Goal: Task Accomplishment & Management: Use online tool/utility

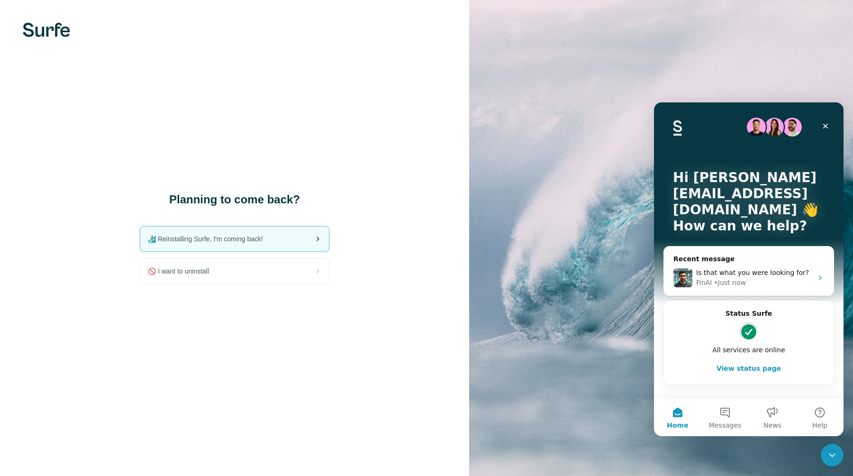
click at [267, 234] on span "🏄🏻‍♂️ Reinstalling Surfe, I'm coming back!" at bounding box center [209, 238] width 123 height 9
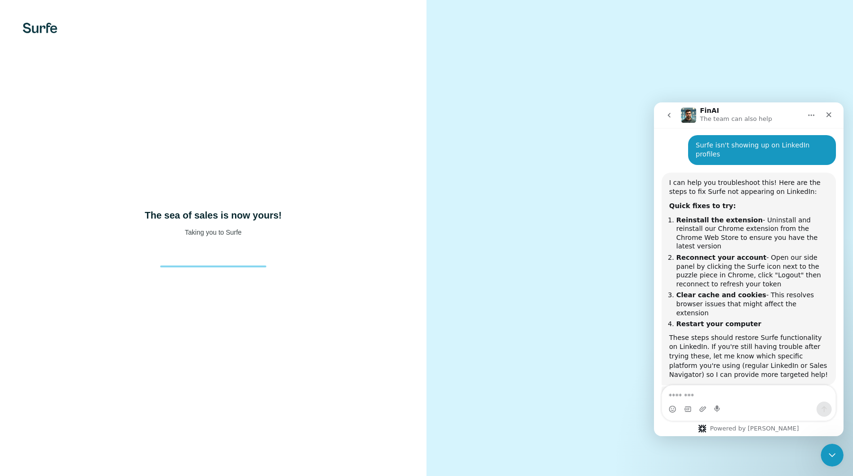
scroll to position [106, 0]
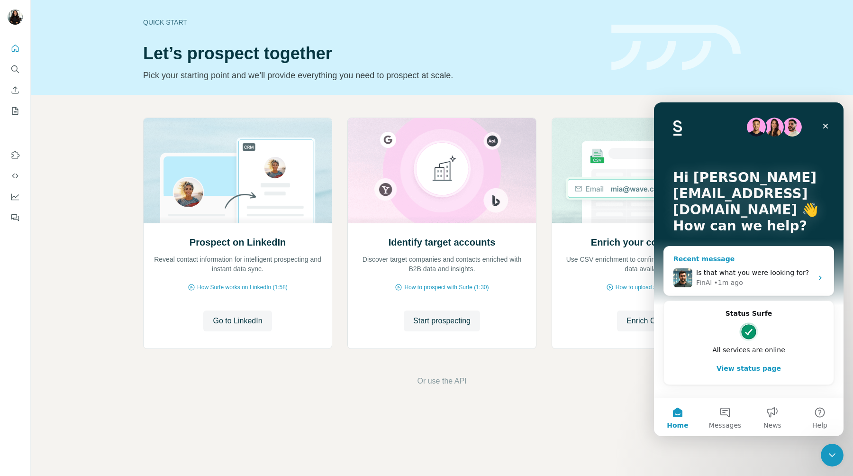
click at [719, 265] on div "Is that what you were looking for? FinAI • 1m ago" at bounding box center [749, 277] width 170 height 35
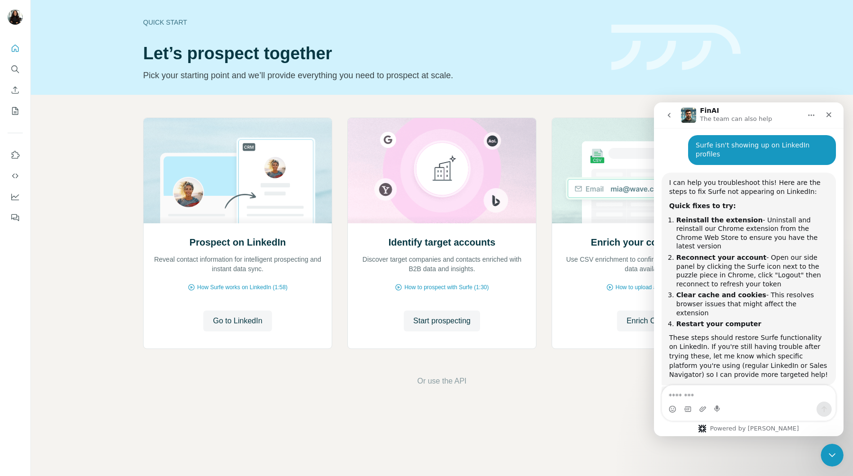
scroll to position [106, 0]
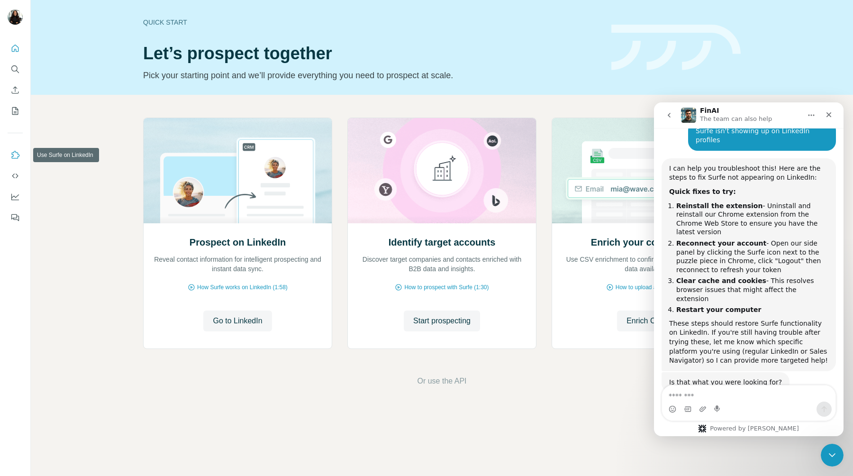
click at [12, 154] on icon "Use Surfe on LinkedIn" at bounding box center [16, 155] width 8 height 8
click at [17, 45] on icon "Quick start" at bounding box center [15, 48] width 7 height 7
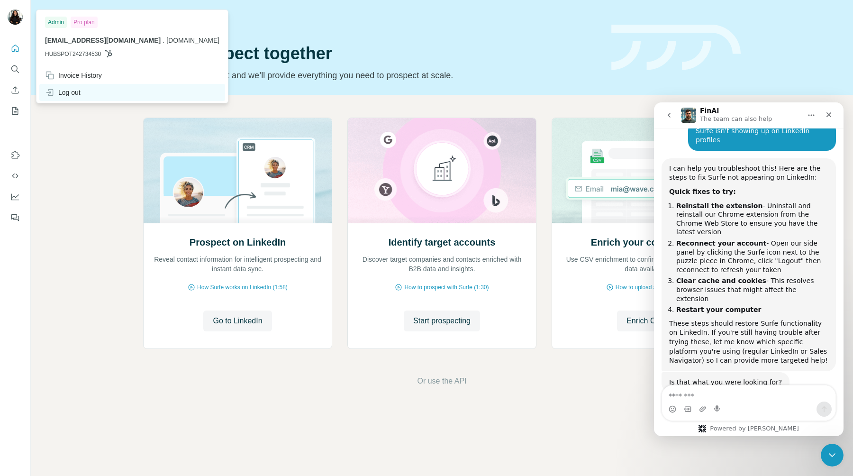
click at [73, 94] on div "Log out" at bounding box center [63, 92] width 36 height 9
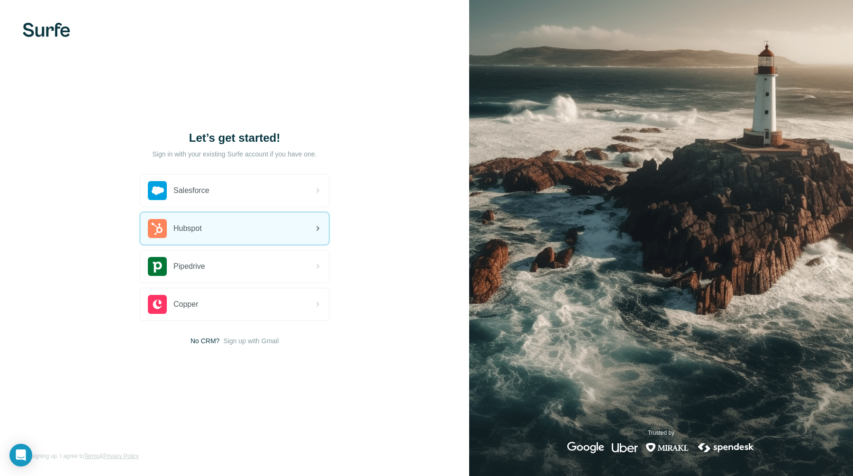
click at [192, 234] on span "Hubspot" at bounding box center [187, 228] width 28 height 11
